Goal: Task Accomplishment & Management: Manage account settings

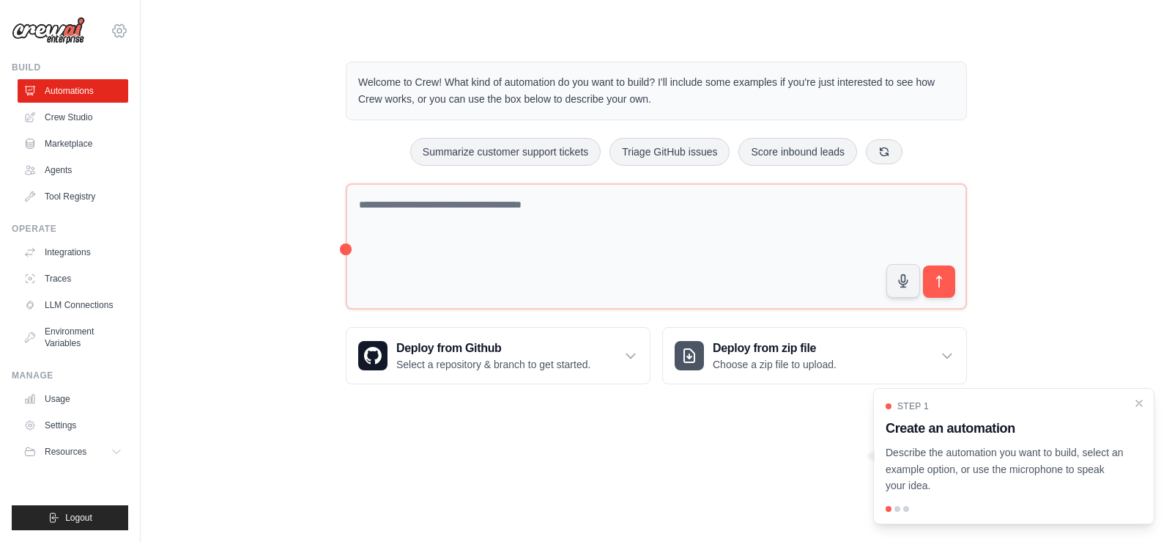
click at [124, 35] on icon at bounding box center [119, 30] width 13 height 12
click at [101, 90] on link "Settings" at bounding box center [119, 99] width 129 height 26
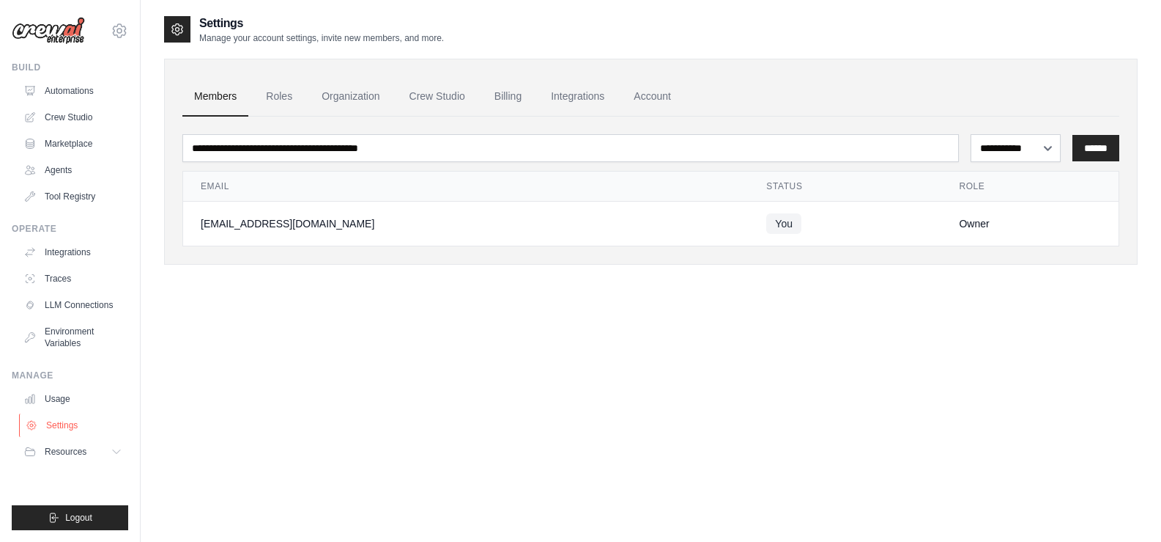
click at [64, 428] on link "Settings" at bounding box center [74, 424] width 111 height 23
click at [76, 433] on link "Settings" at bounding box center [74, 424] width 111 height 23
click at [662, 107] on link "Account" at bounding box center [652, 97] width 61 height 40
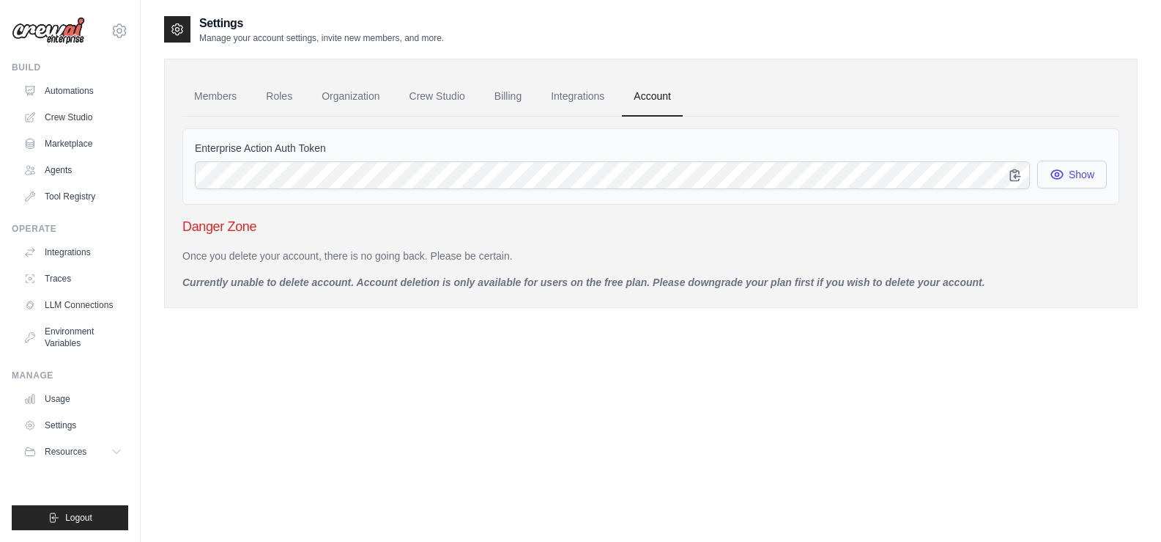
click at [1041, 169] on button "Show" at bounding box center [1073, 174] width 70 height 28
click at [1060, 179] on icon "button" at bounding box center [1058, 174] width 12 height 11
click at [611, 95] on link "Integrations" at bounding box center [577, 97] width 77 height 40
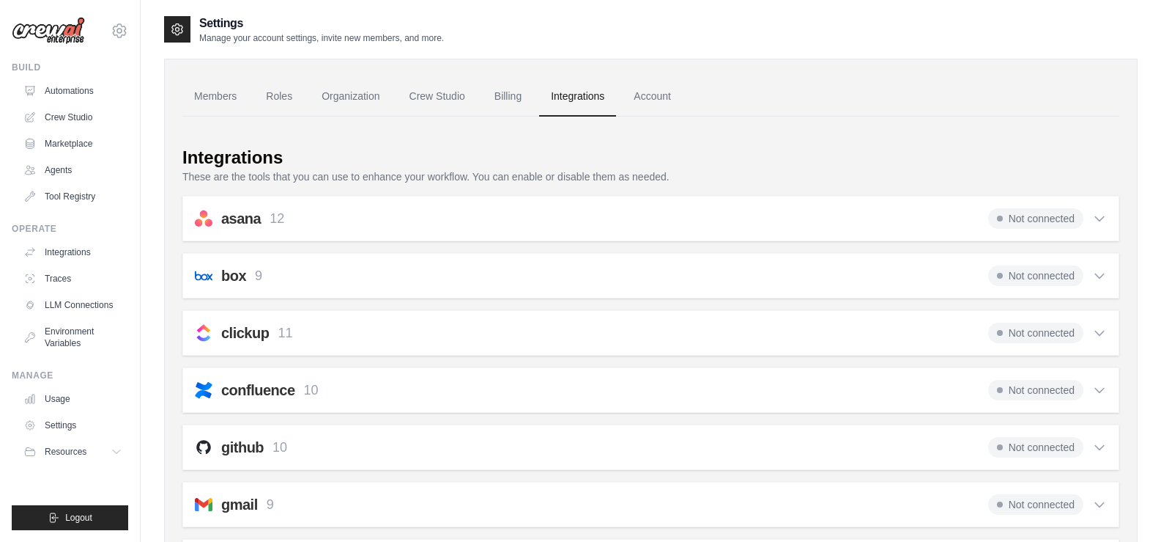
click at [1087, 276] on div "Not connected" at bounding box center [1048, 275] width 119 height 21
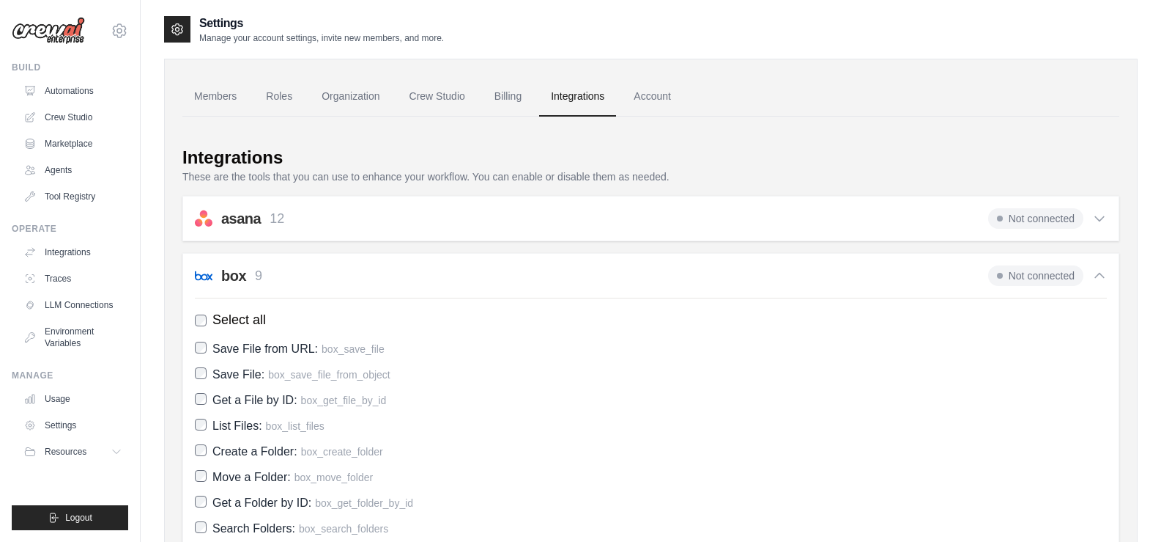
click at [1096, 276] on icon at bounding box center [1100, 275] width 15 height 15
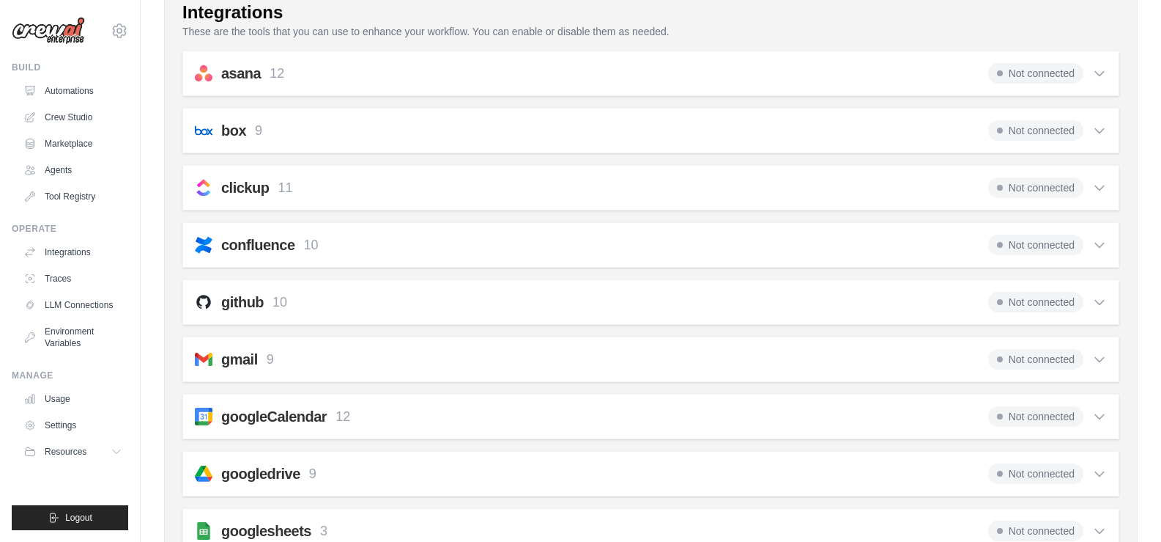
scroll to position [147, 0]
click at [1084, 356] on div "Not connected" at bounding box center [1048, 357] width 119 height 21
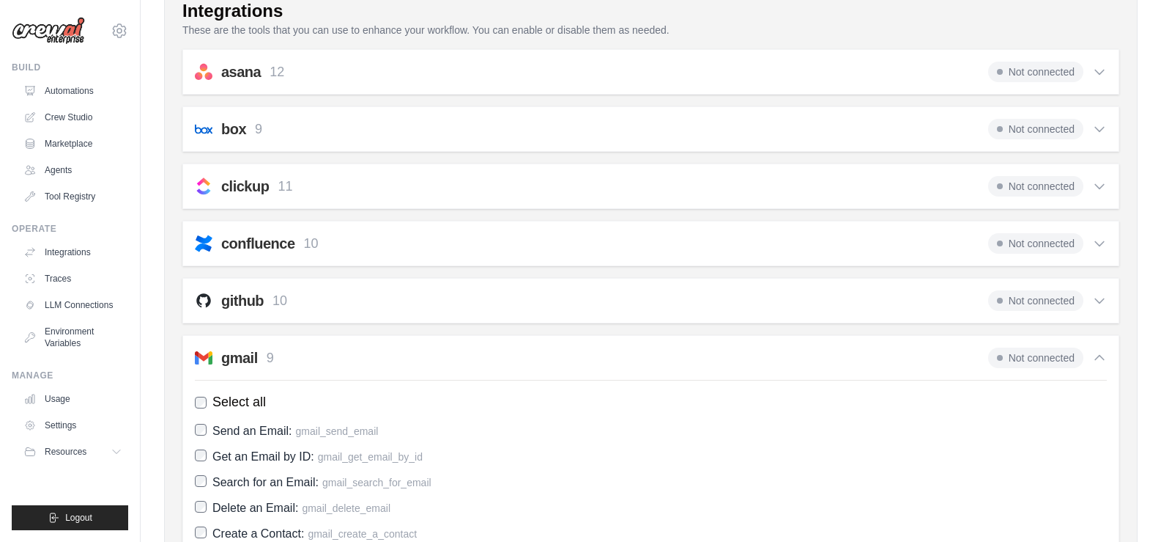
click at [1102, 356] on icon at bounding box center [1100, 357] width 15 height 15
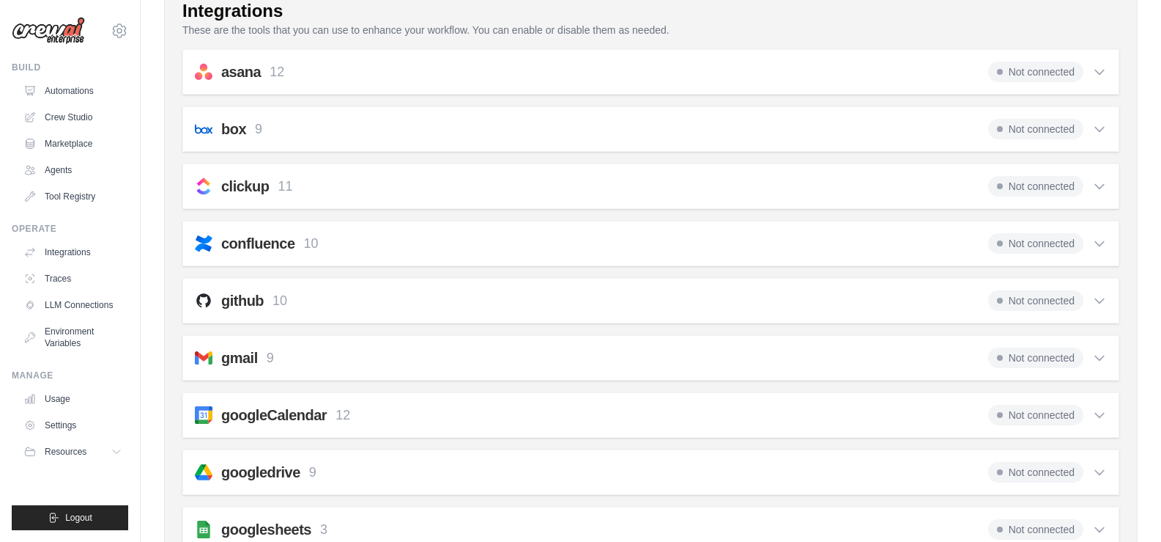
click at [1053, 358] on span "Not connected" at bounding box center [1036, 357] width 95 height 21
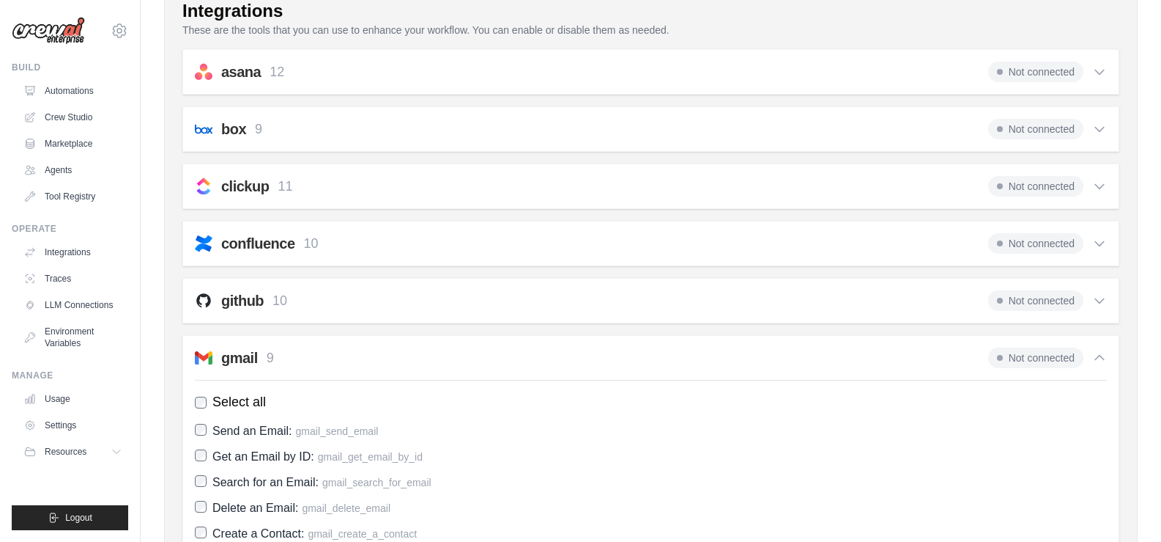
click at [1053, 358] on span "Not connected" at bounding box center [1036, 357] width 95 height 21
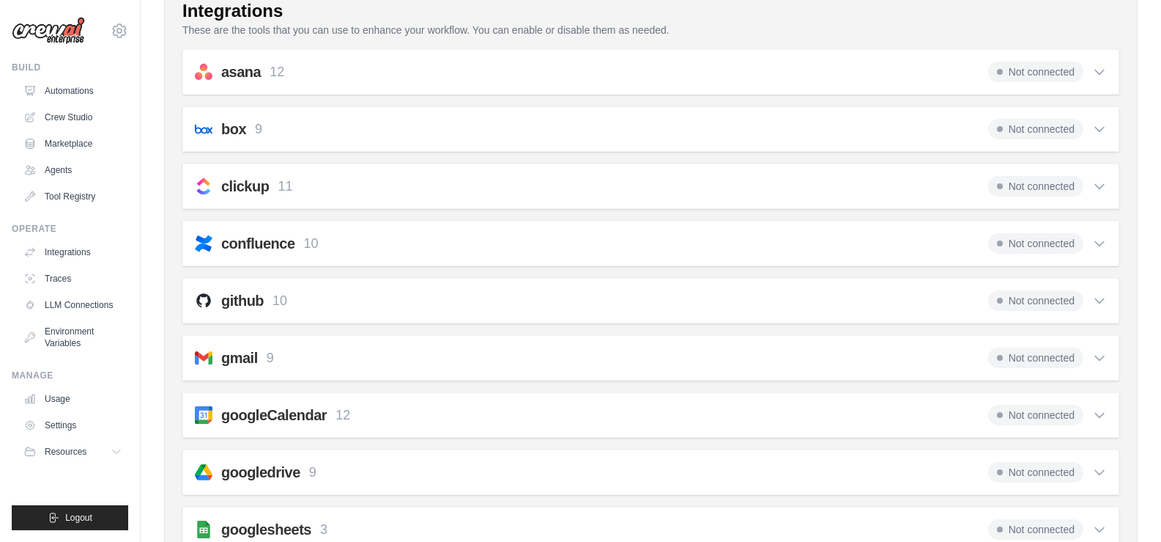
click at [1046, 312] on div "github 10 Not connected Select all Create an Issue: github_create_issue Update …" at bounding box center [650, 300] width 937 height 45
click at [1047, 303] on span "Not connected" at bounding box center [1036, 300] width 95 height 21
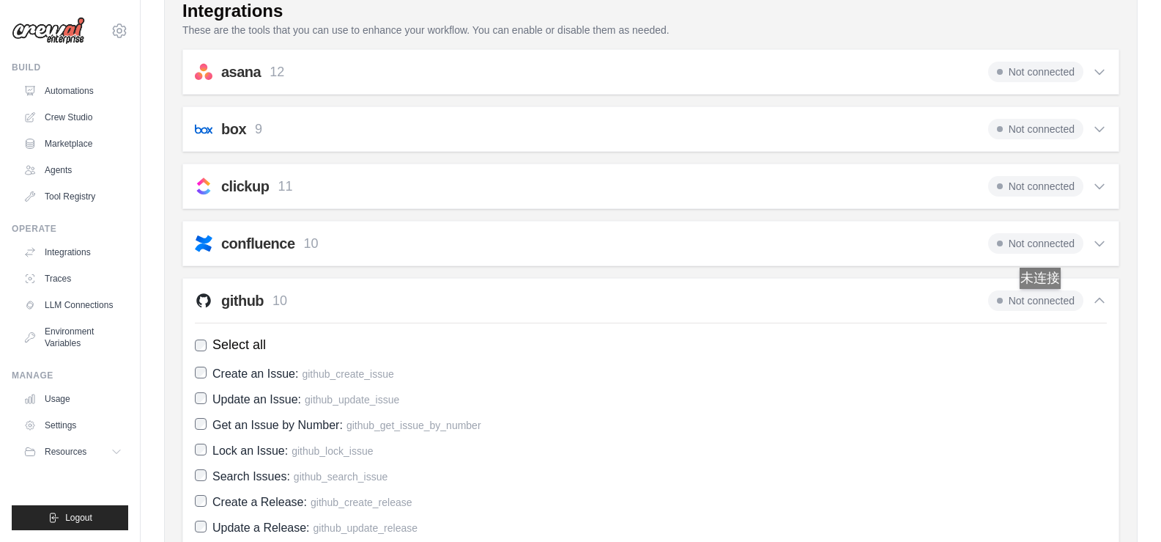
click at [1047, 303] on span "Not connected" at bounding box center [1036, 300] width 95 height 21
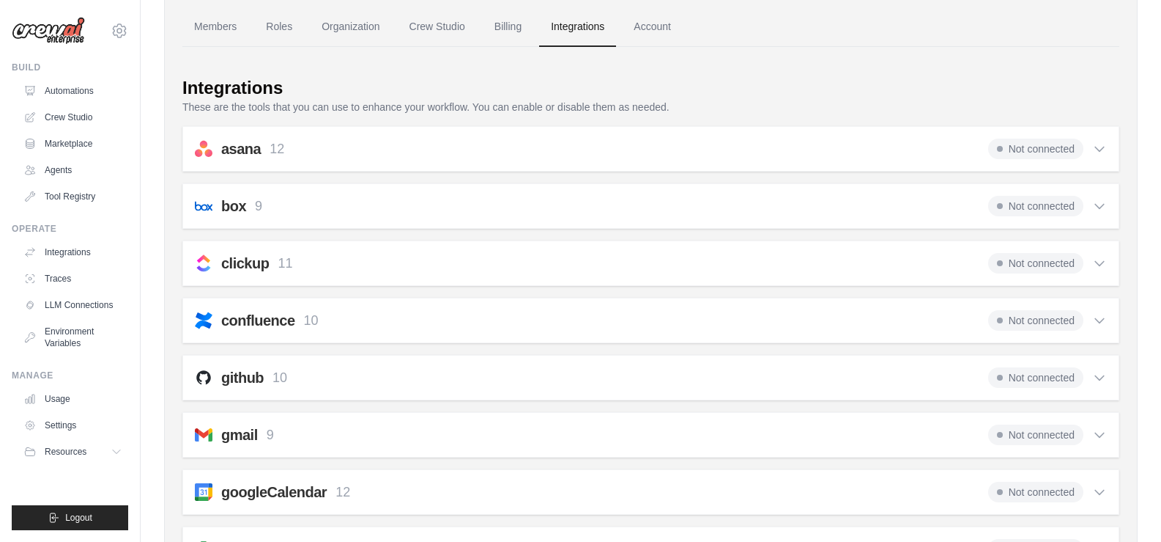
scroll to position [0, 0]
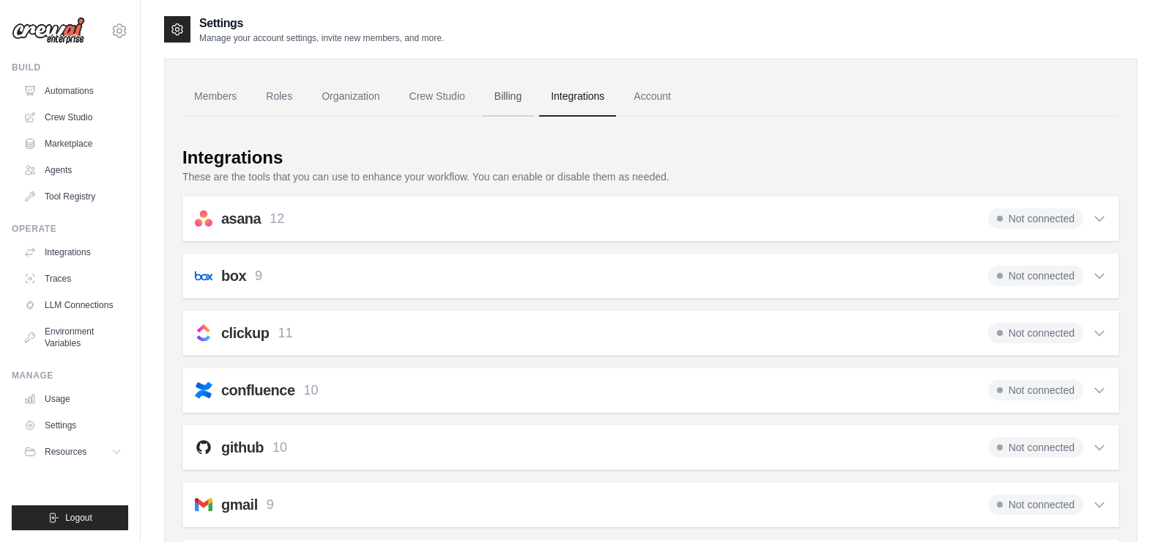
click at [520, 97] on link "Billing" at bounding box center [508, 97] width 51 height 40
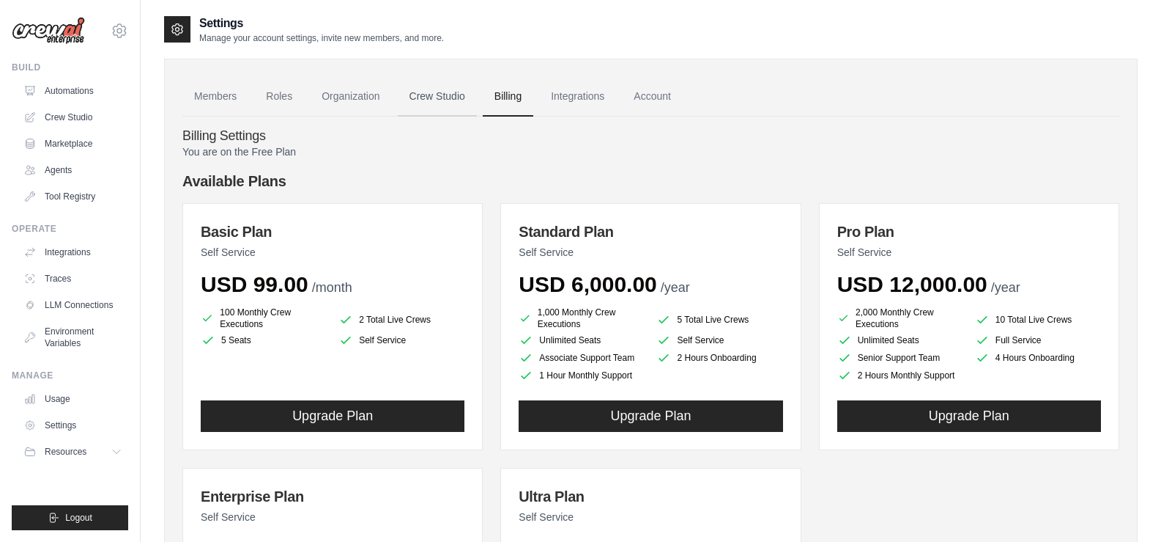
click at [433, 97] on link "Crew Studio" at bounding box center [437, 97] width 79 height 40
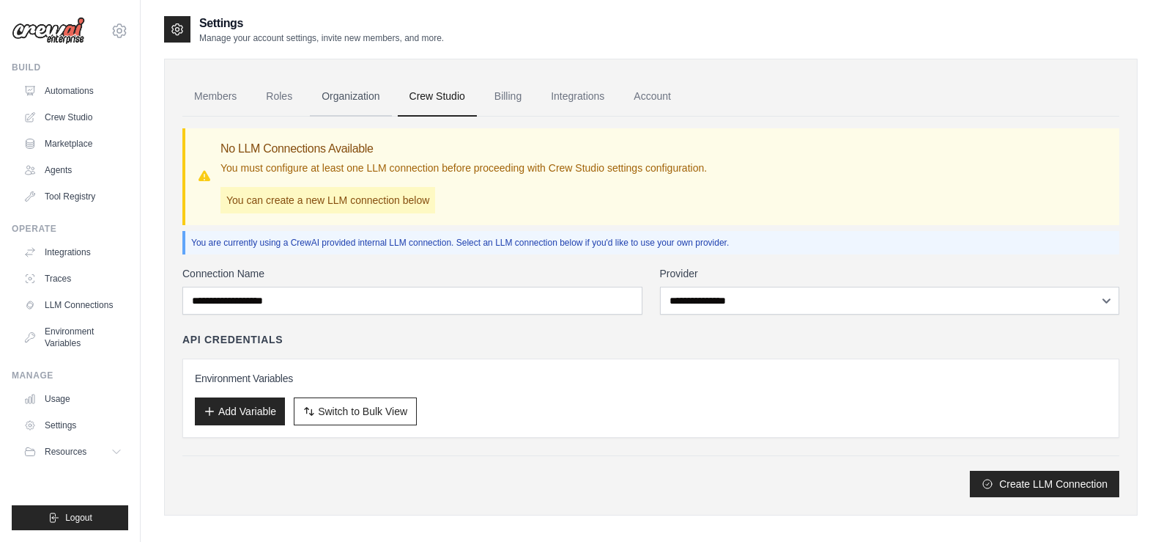
click at [373, 107] on link "Organization" at bounding box center [350, 97] width 81 height 40
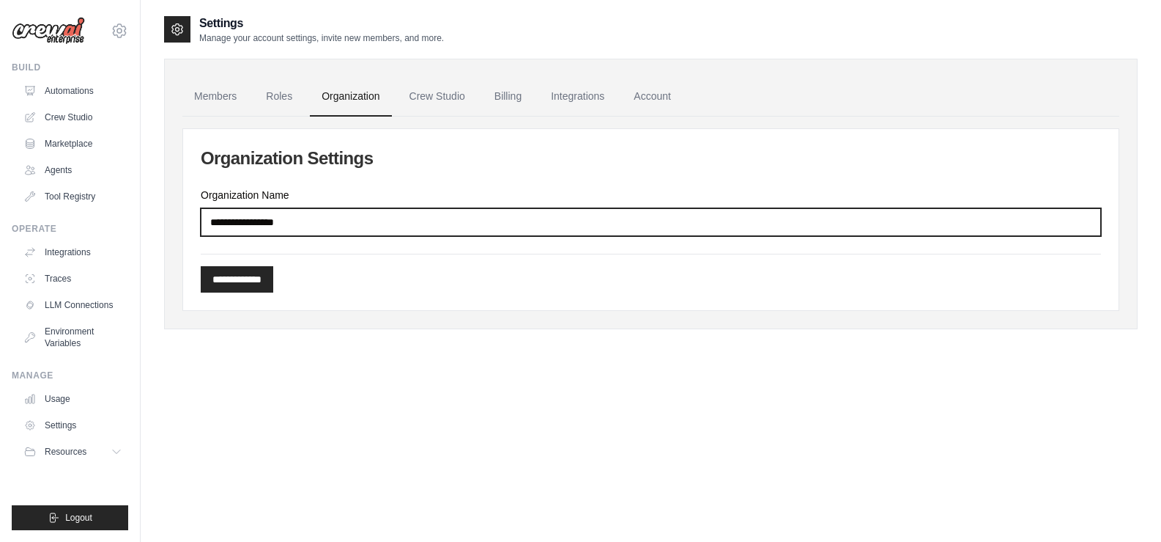
click at [315, 223] on input "Organization Name" at bounding box center [651, 222] width 901 height 28
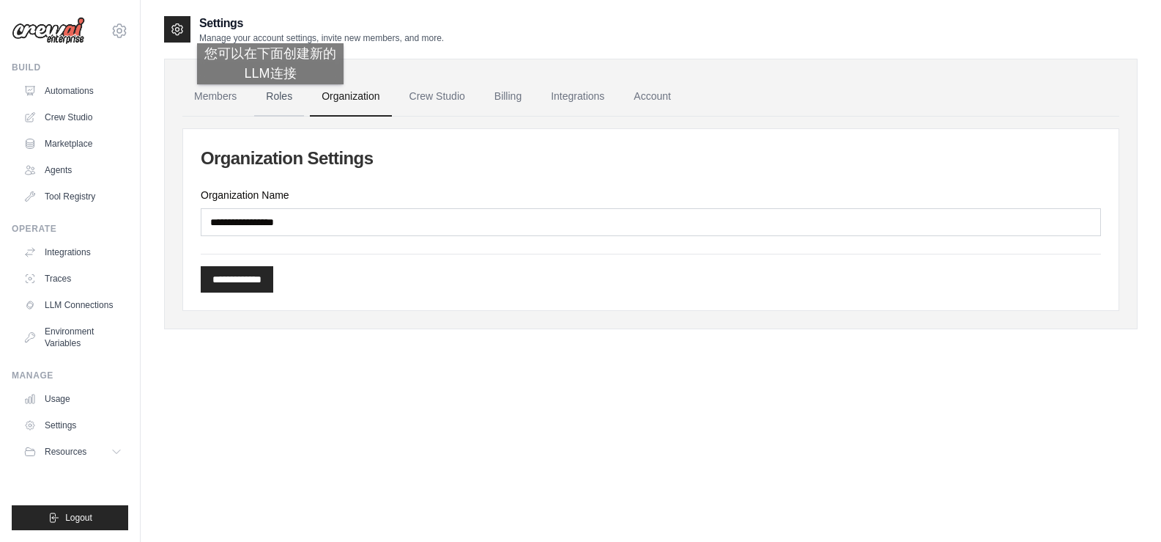
click at [270, 98] on link "Roles" at bounding box center [279, 97] width 50 height 40
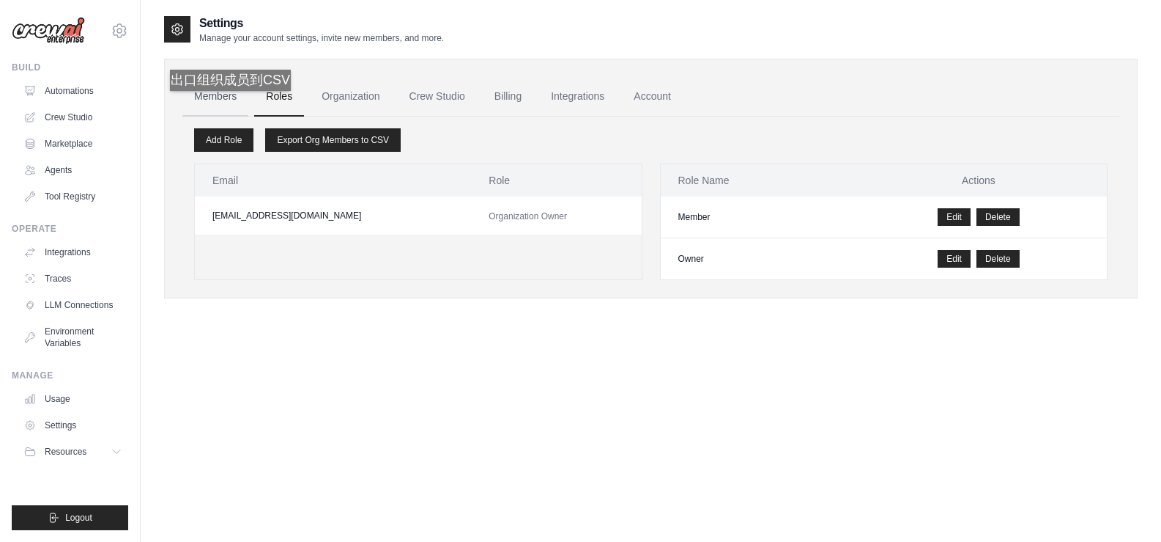
click at [235, 106] on link "Members" at bounding box center [215, 97] width 66 height 40
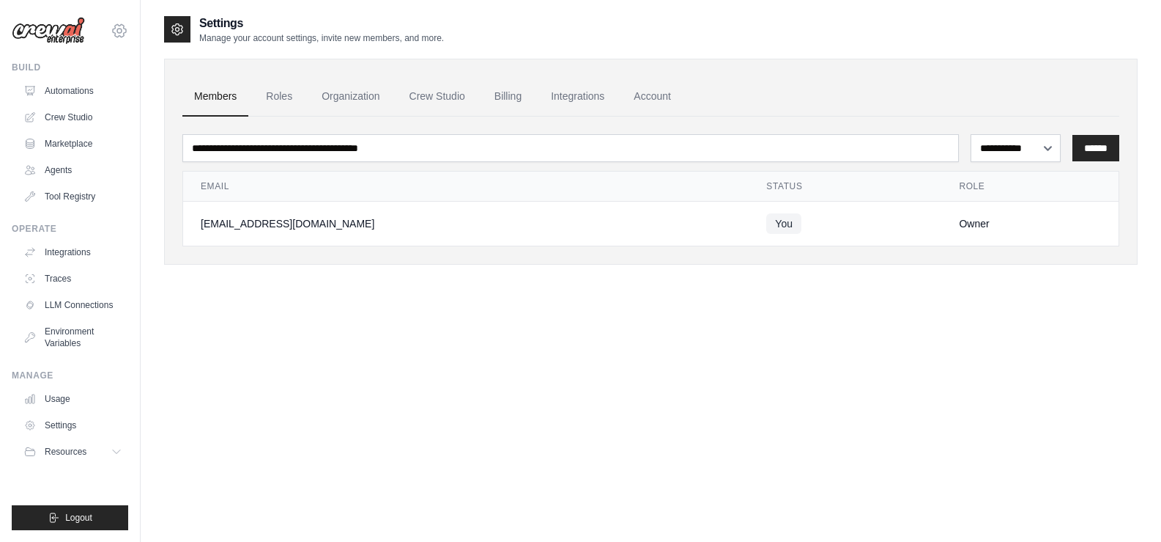
click at [119, 36] on icon at bounding box center [120, 31] width 18 height 18
click at [89, 100] on link "Settings" at bounding box center [119, 100] width 129 height 26
click at [117, 447] on icon at bounding box center [118, 452] width 12 height 12
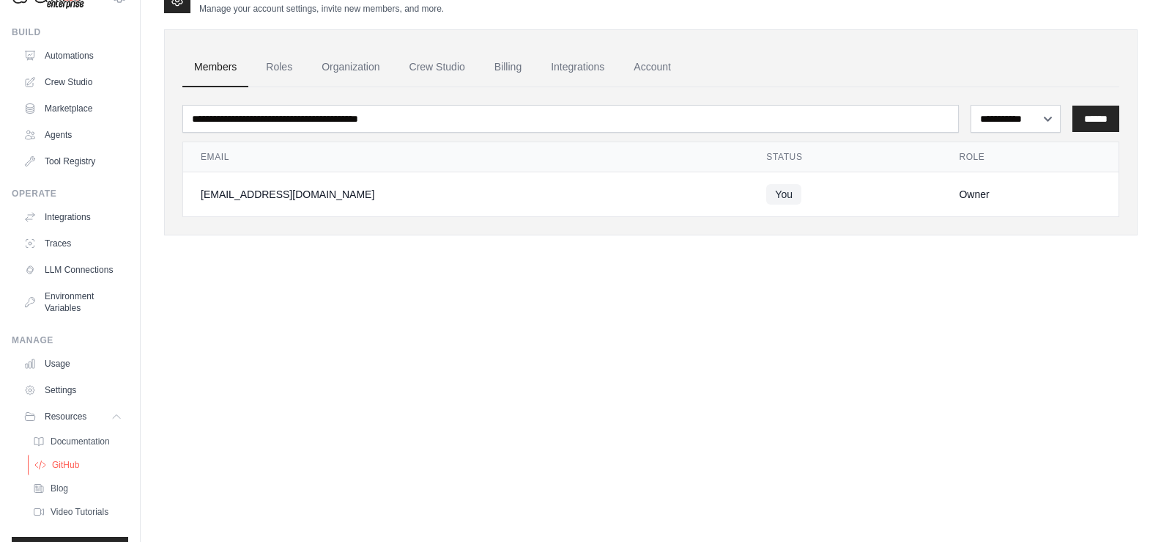
scroll to position [90, 0]
